Goal: Task Accomplishment & Management: Use online tool/utility

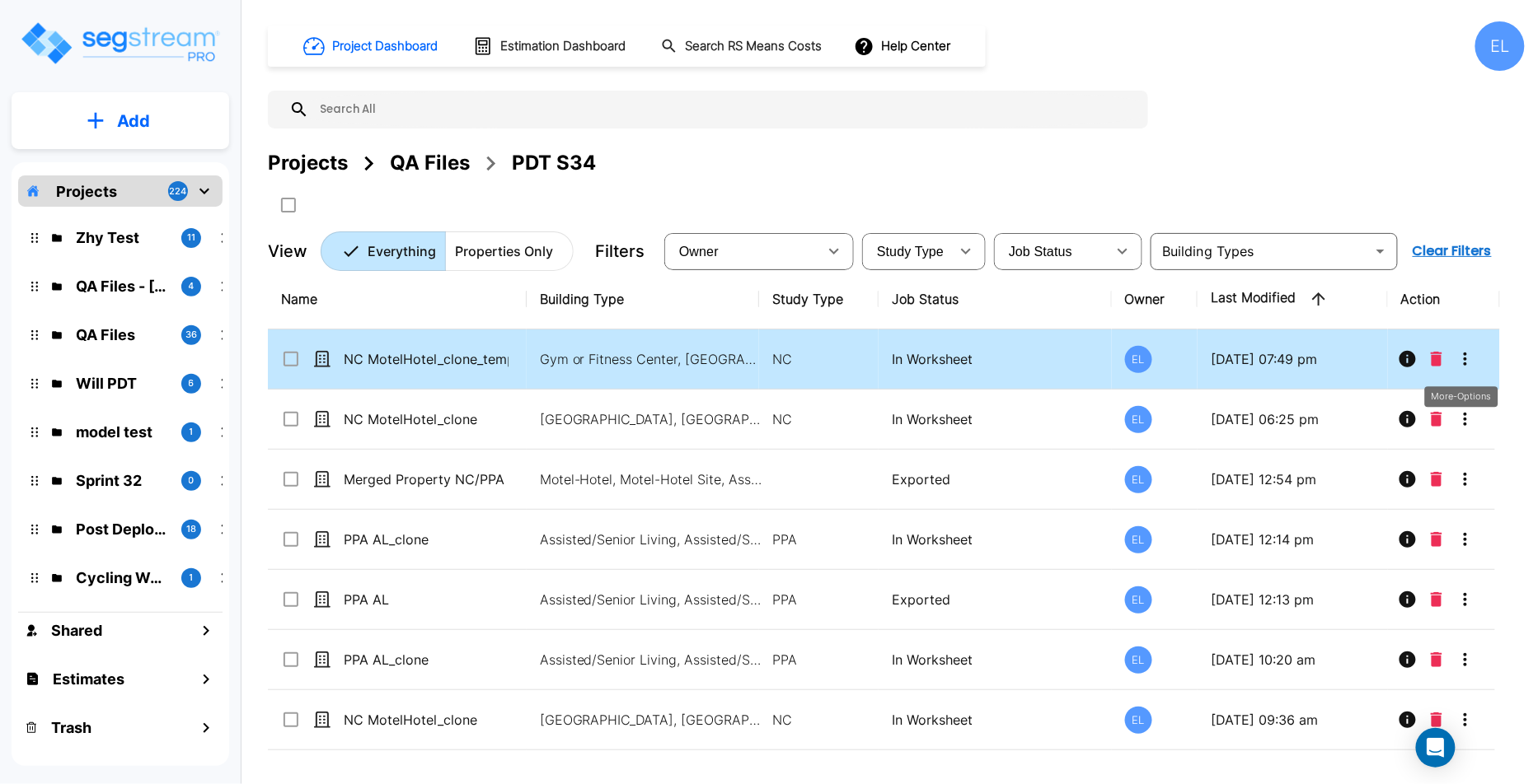
click at [1461, 358] on icon "More-Options" at bounding box center [1465, 359] width 20 height 20
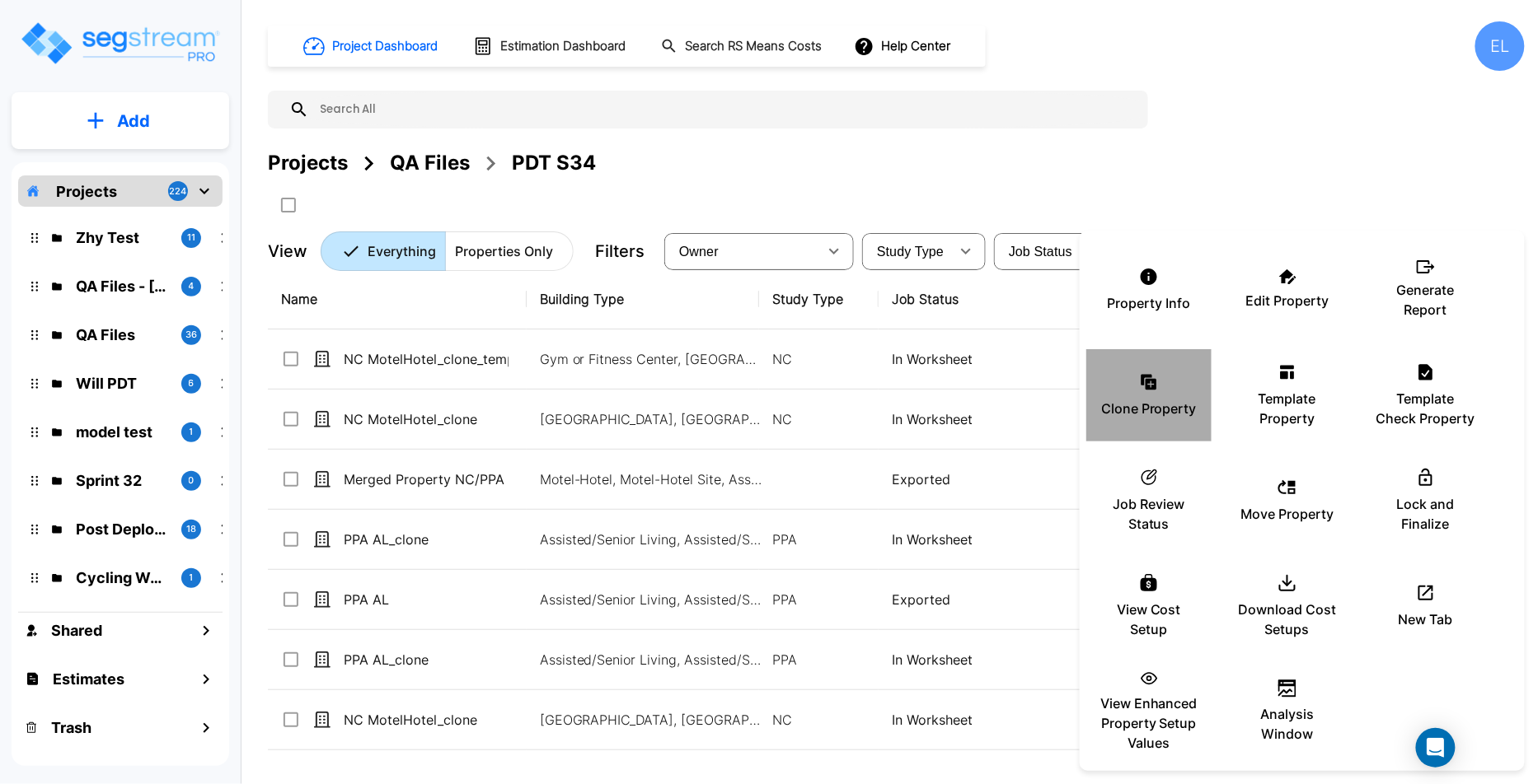
click at [1164, 422] on div "Clone Property" at bounding box center [1148, 395] width 99 height 83
click at [1021, 503] on div at bounding box center [769, 392] width 1538 height 784
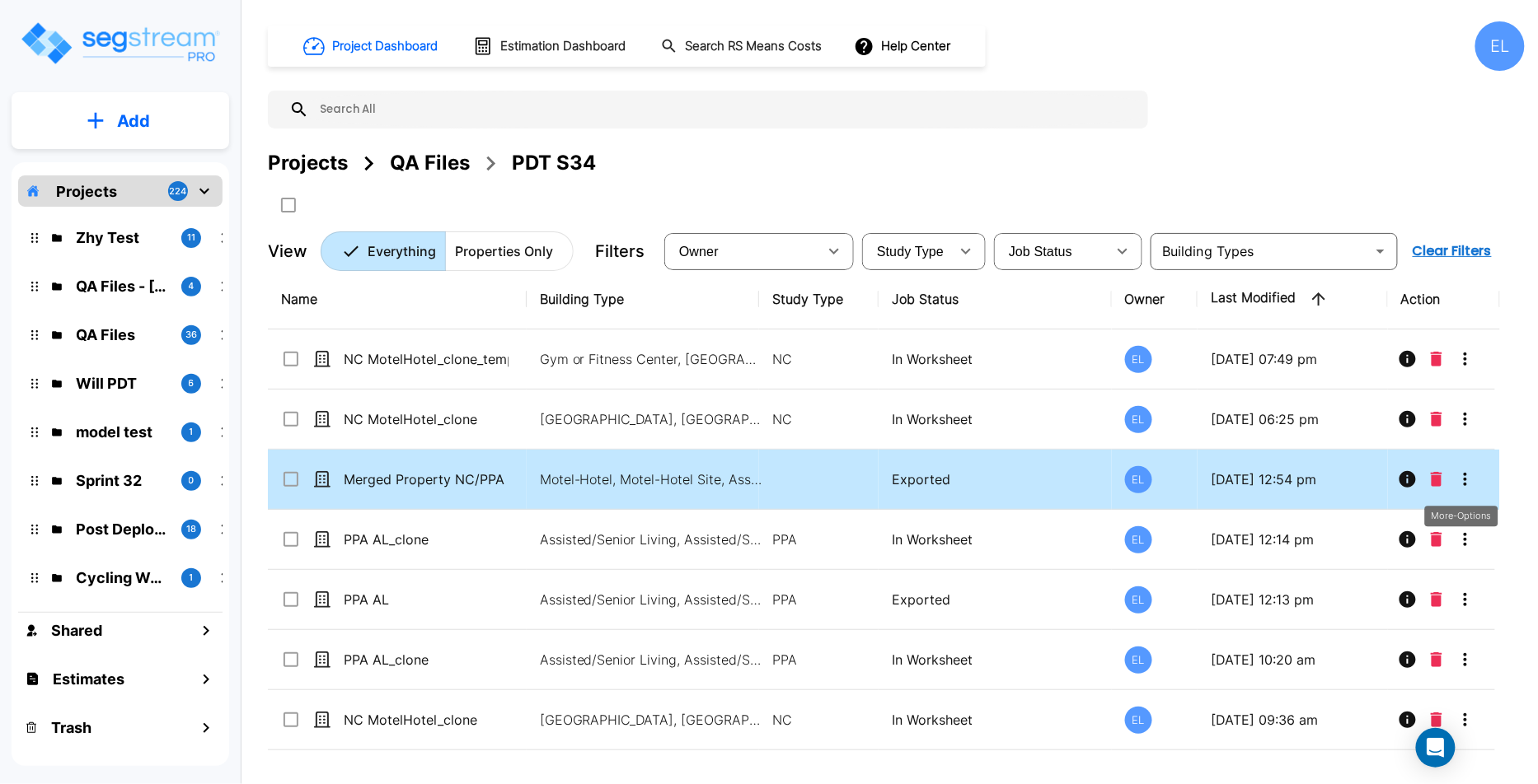
click at [1476, 474] on button "More-Options" at bounding box center [1465, 479] width 33 height 33
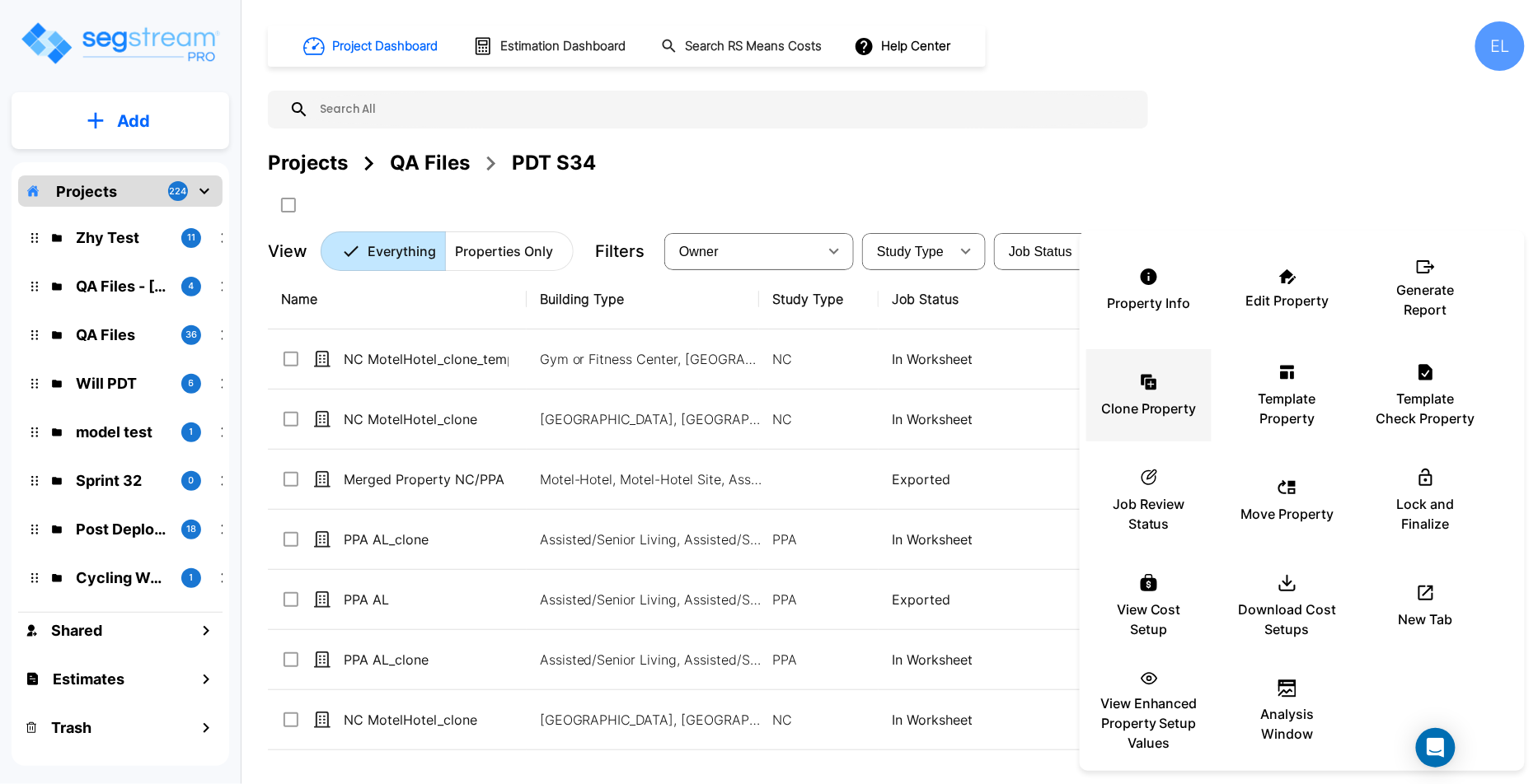
click at [1149, 392] on div "Clone Property" at bounding box center [1148, 395] width 99 height 83
click at [726, 170] on div at bounding box center [769, 392] width 1538 height 784
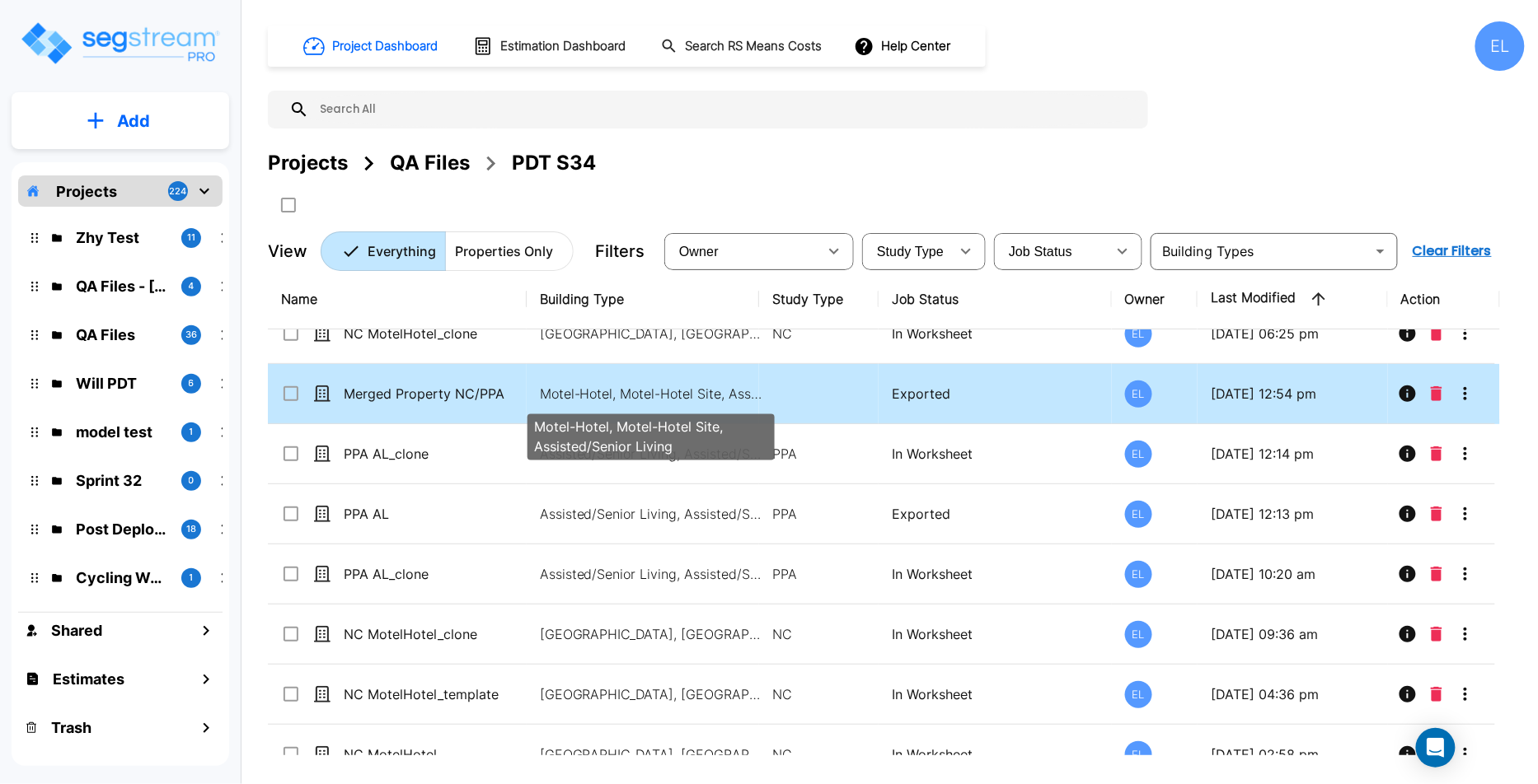
scroll to position [111, 0]
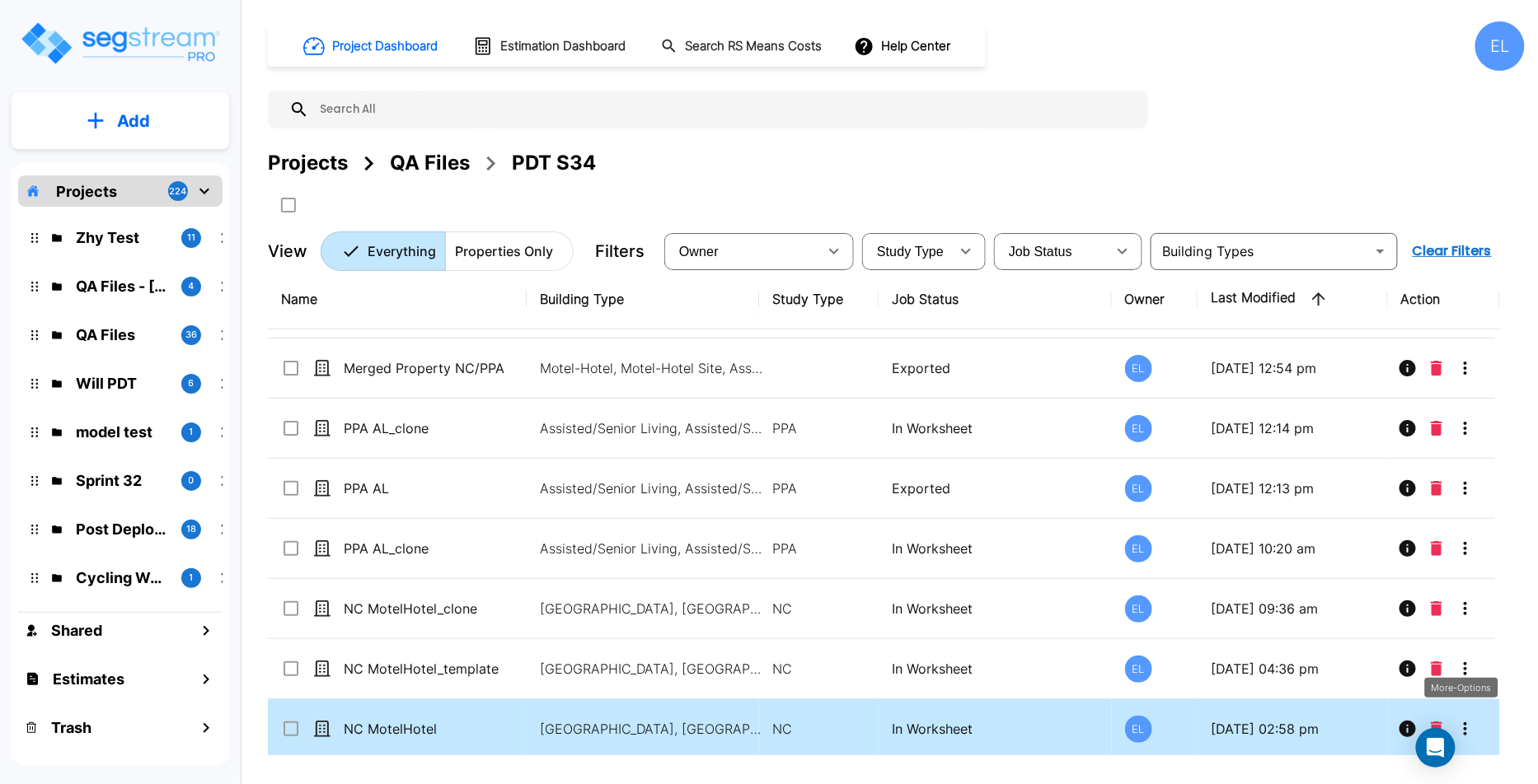
click at [1471, 725] on icon "More-Options" at bounding box center [1465, 728] width 20 height 20
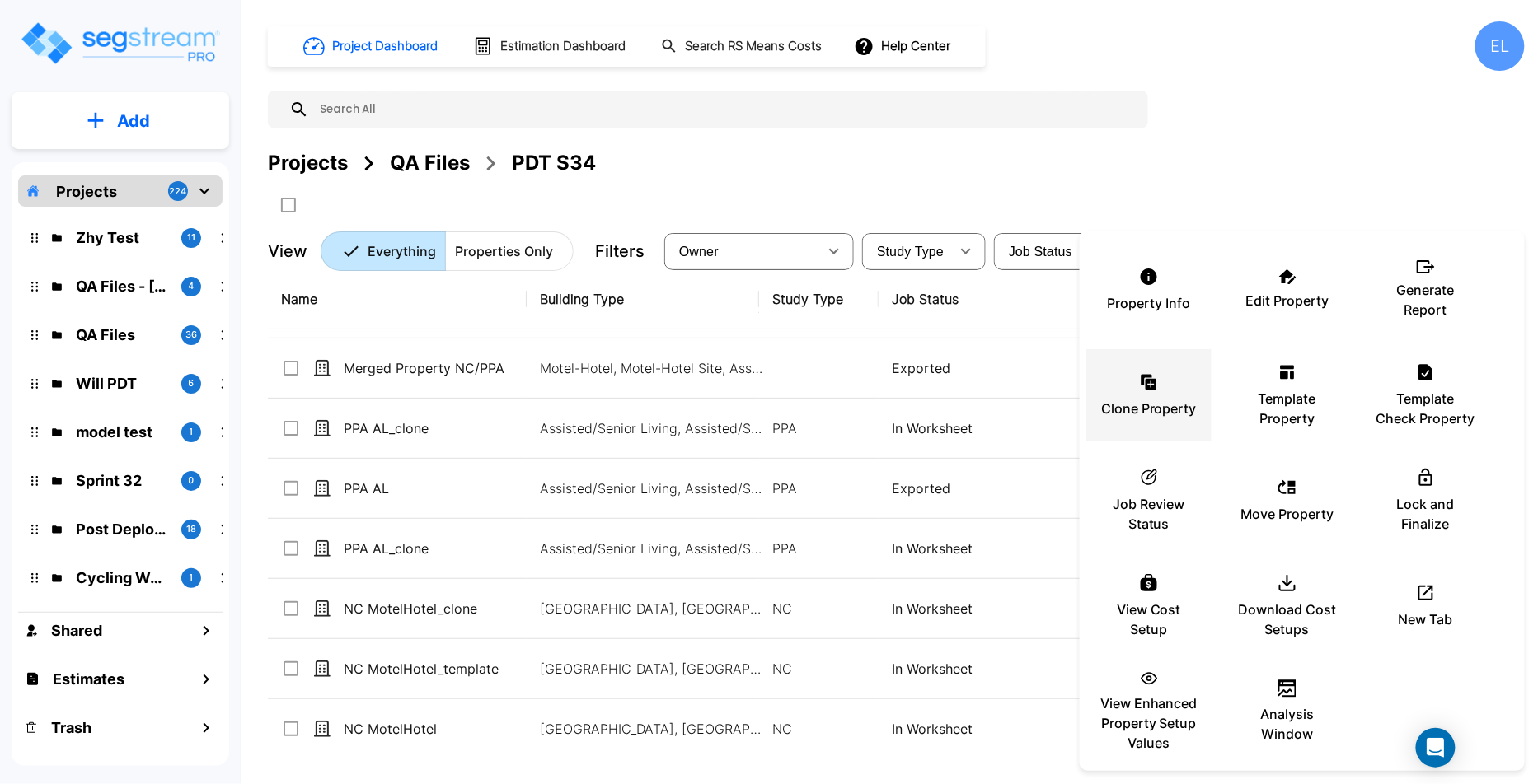
click at [1138, 396] on div "Clone Property" at bounding box center [1148, 395] width 99 height 83
